Goal: Use online tool/utility: Utilize a website feature to perform a specific function

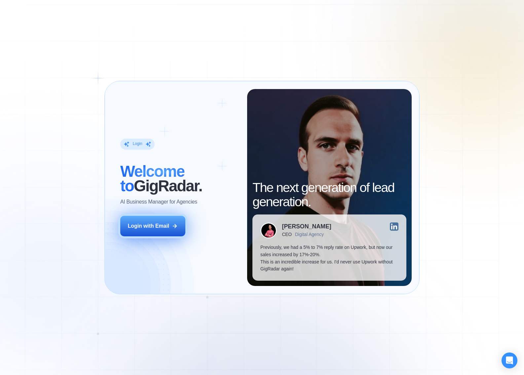
click at [169, 226] on button "Login with Email" at bounding box center [152, 226] width 65 height 20
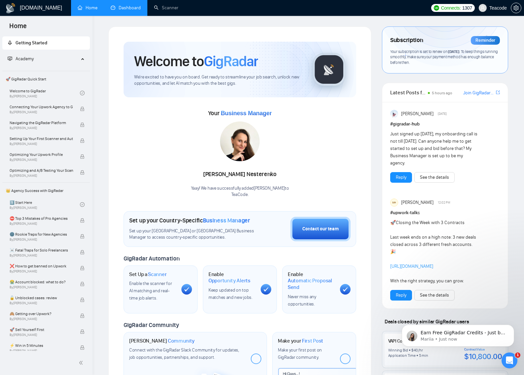
click at [125, 9] on link "Dashboard" at bounding box center [126, 8] width 30 height 6
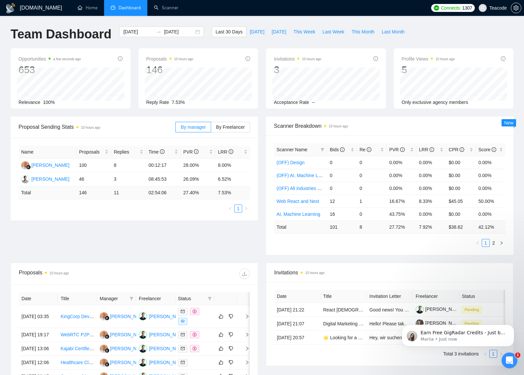
click at [101, 238] on div "Proposal Sending Stats 10 hours ago By manager By Freelancer Name Proposals Rep…" at bounding box center [262, 189] width 511 height 146
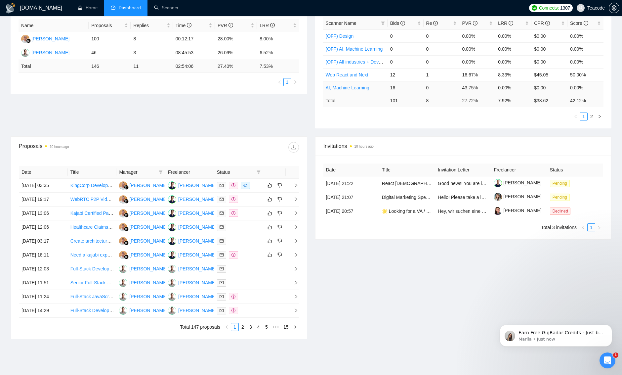
scroll to position [138, 0]
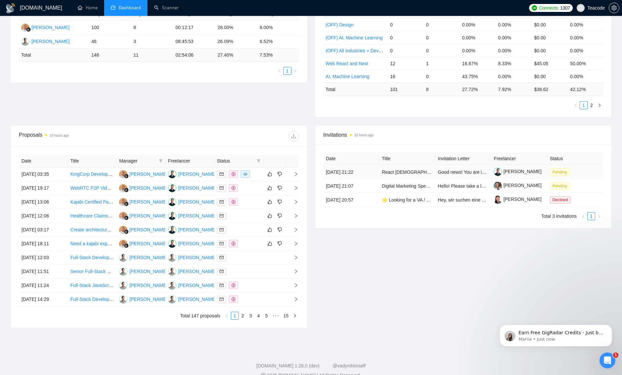
click at [361, 173] on td "[DATE] 21:22" at bounding box center [351, 172] width 56 height 14
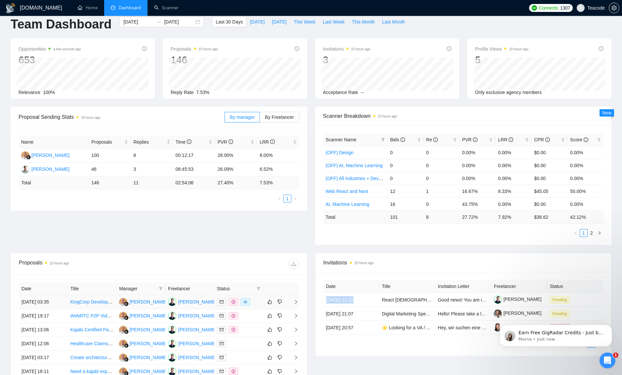
scroll to position [0, 0]
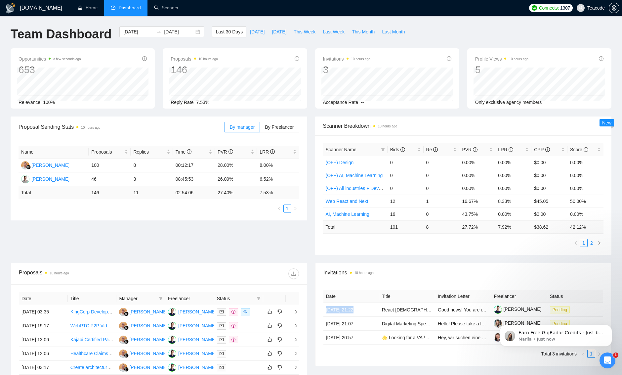
click at [524, 242] on link "2" at bounding box center [591, 242] width 7 height 7
click at [169, 10] on link "Scanner" at bounding box center [166, 8] width 24 height 6
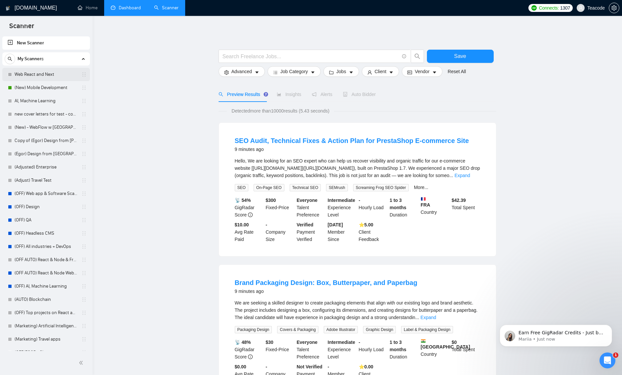
click at [38, 76] on link "Web React and Next" at bounding box center [46, 74] width 63 height 13
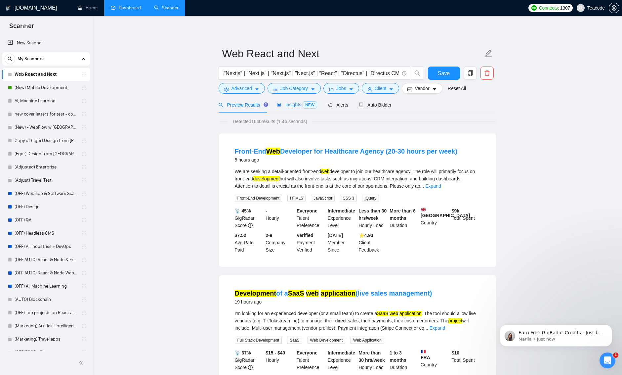
click at [292, 108] on div "Insights NEW" at bounding box center [297, 105] width 40 height 8
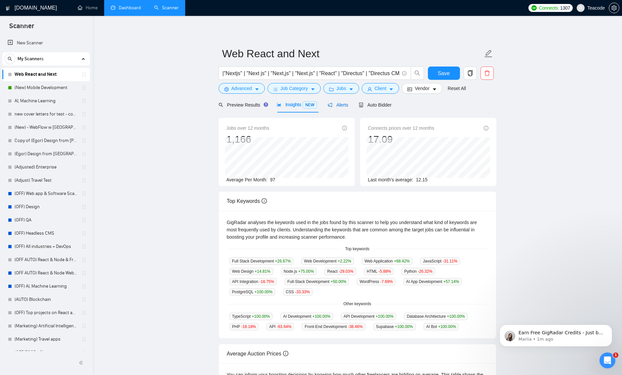
click at [343, 106] on span "Alerts" at bounding box center [338, 104] width 21 height 5
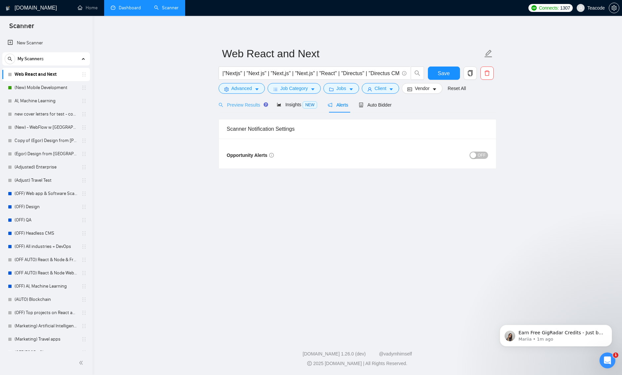
click at [249, 108] on div "Preview Results" at bounding box center [243, 105] width 48 height 16
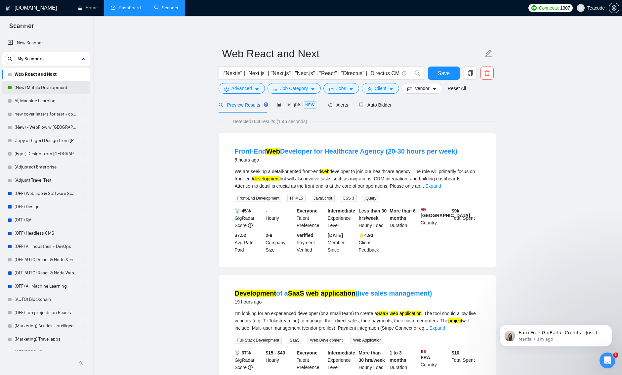
click at [47, 91] on link "(New) Mobile Development" at bounding box center [46, 87] width 63 height 13
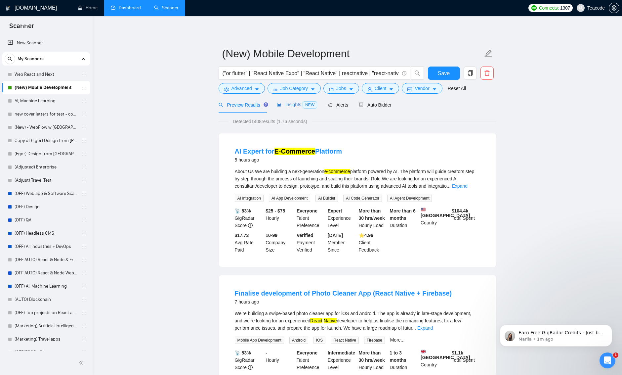
click at [293, 105] on span "Insights NEW" at bounding box center [297, 104] width 40 height 5
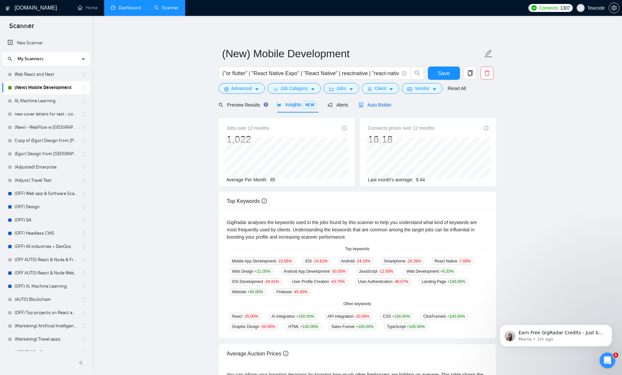
click at [371, 106] on span "Auto Bidder" at bounding box center [375, 104] width 33 height 5
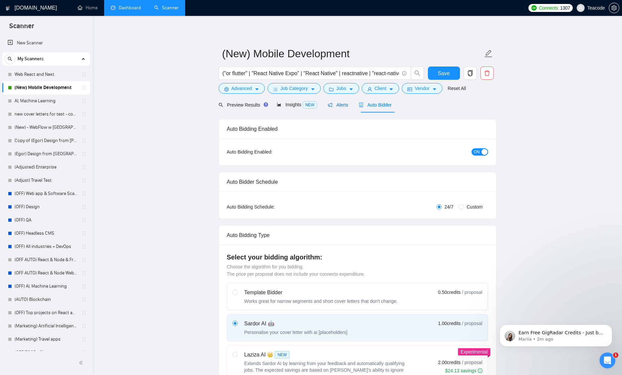
click at [340, 105] on span "Alerts" at bounding box center [338, 104] width 21 height 5
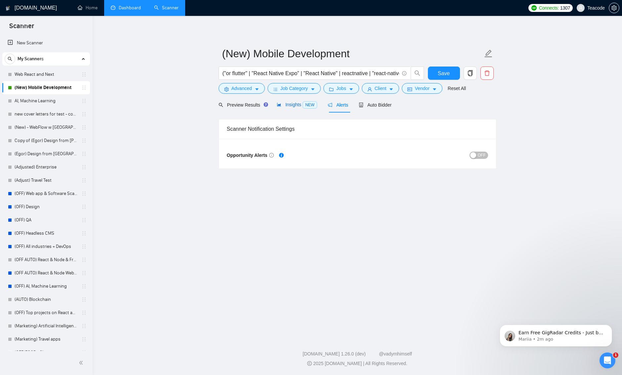
click at [298, 106] on span "Insights NEW" at bounding box center [297, 104] width 40 height 5
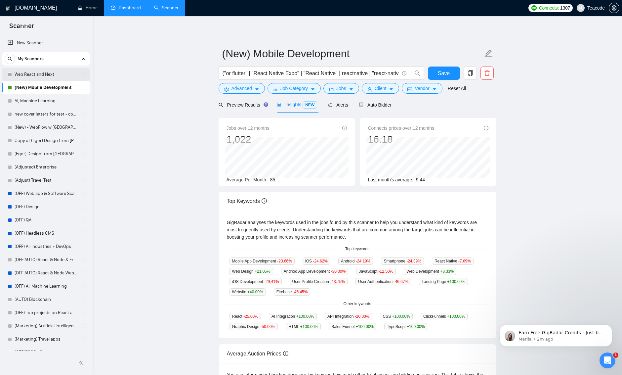
click at [55, 75] on link "Web React and Next" at bounding box center [46, 74] width 63 height 13
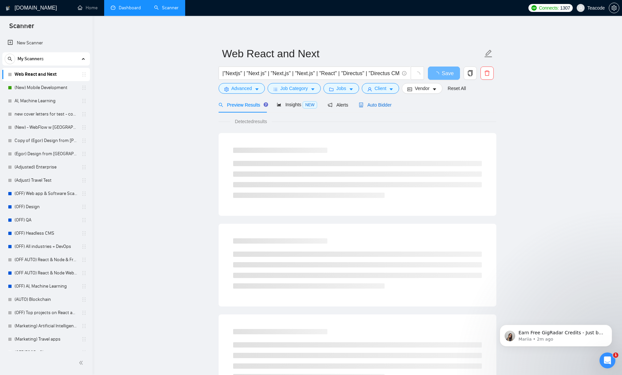
click at [376, 107] on span "Auto Bidder" at bounding box center [375, 104] width 33 height 5
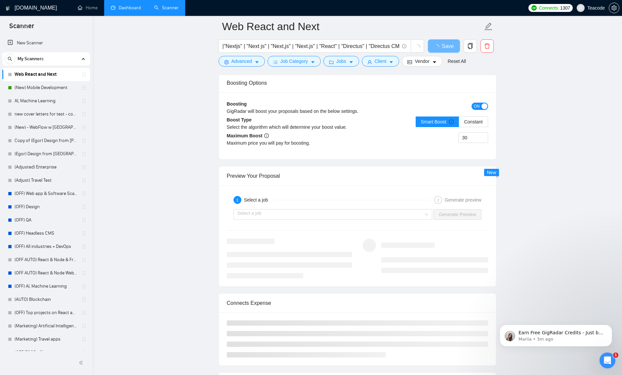
scroll to position [1026, 0]
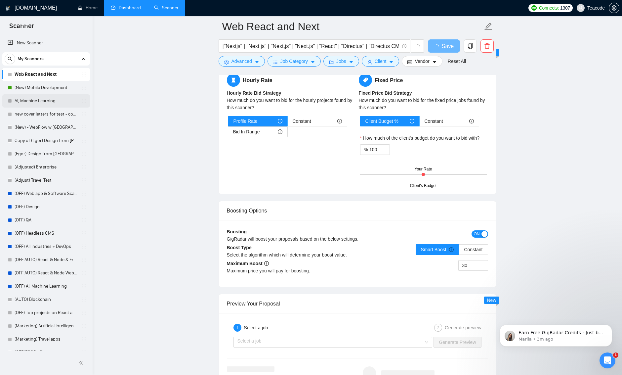
click at [28, 101] on link "AI, Machine Learning" at bounding box center [46, 100] width 63 height 13
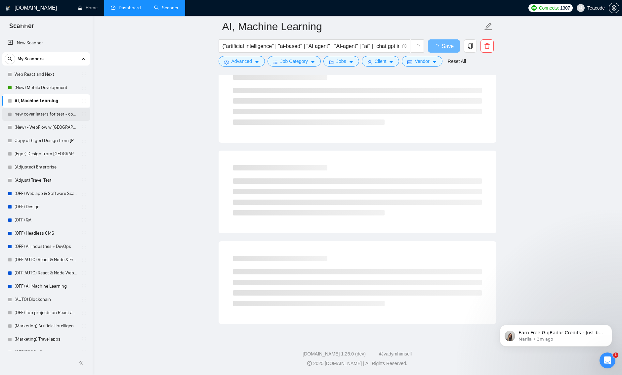
scroll to position [260, 0]
click at [50, 102] on link "AI, Machine Learning" at bounding box center [46, 100] width 63 height 13
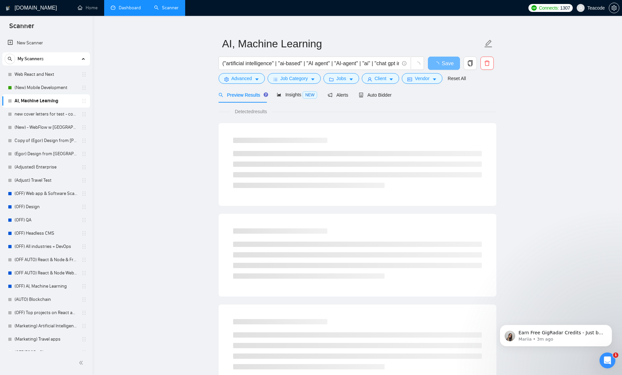
scroll to position [10, 0]
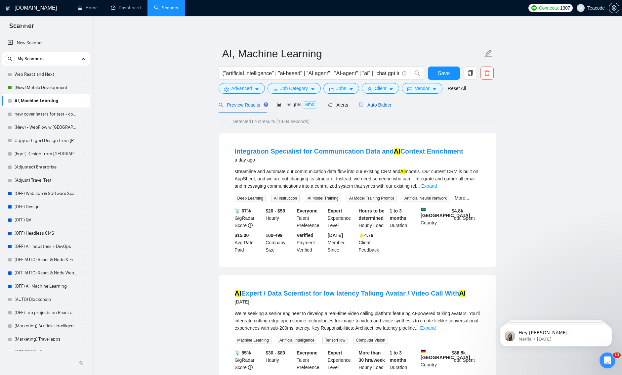
click at [370, 104] on span "Auto Bidder" at bounding box center [375, 104] width 33 height 5
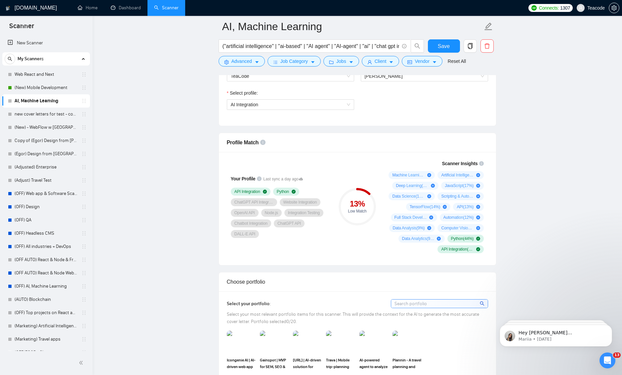
scroll to position [348, 0]
